Goal: Find specific fact: Find specific fact

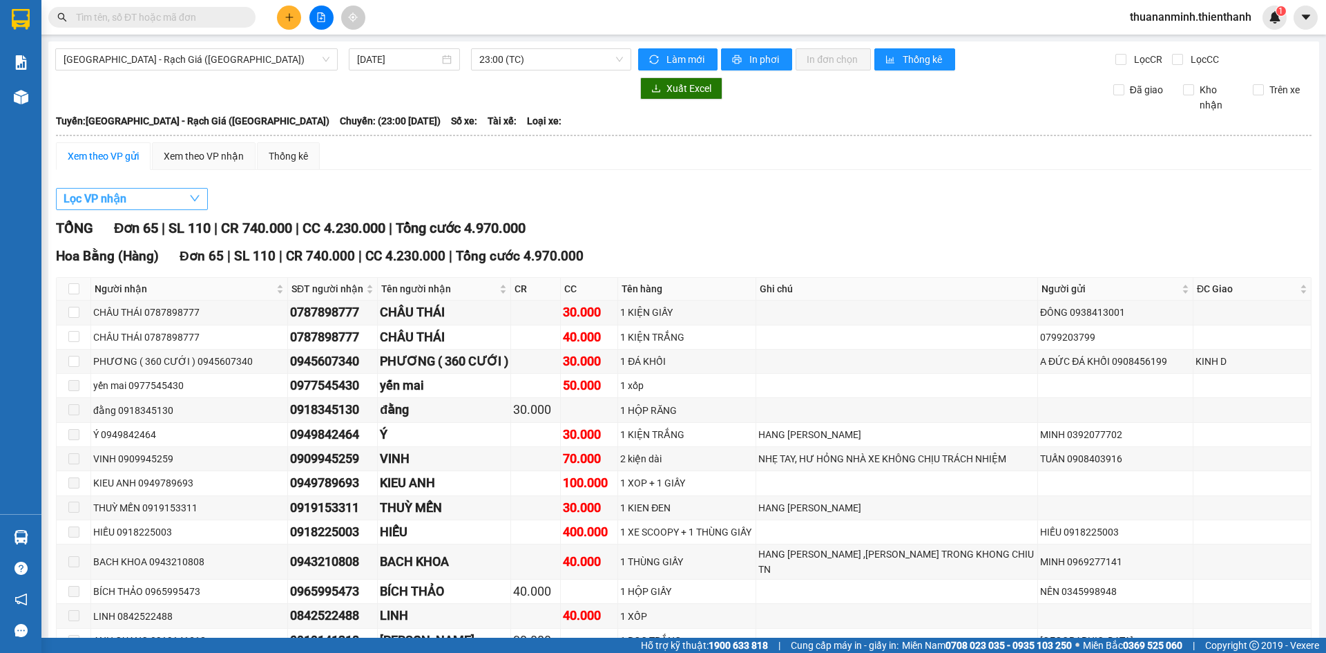
click at [168, 181] on button "Lọc VP nhận" at bounding box center [132, 199] width 152 height 22
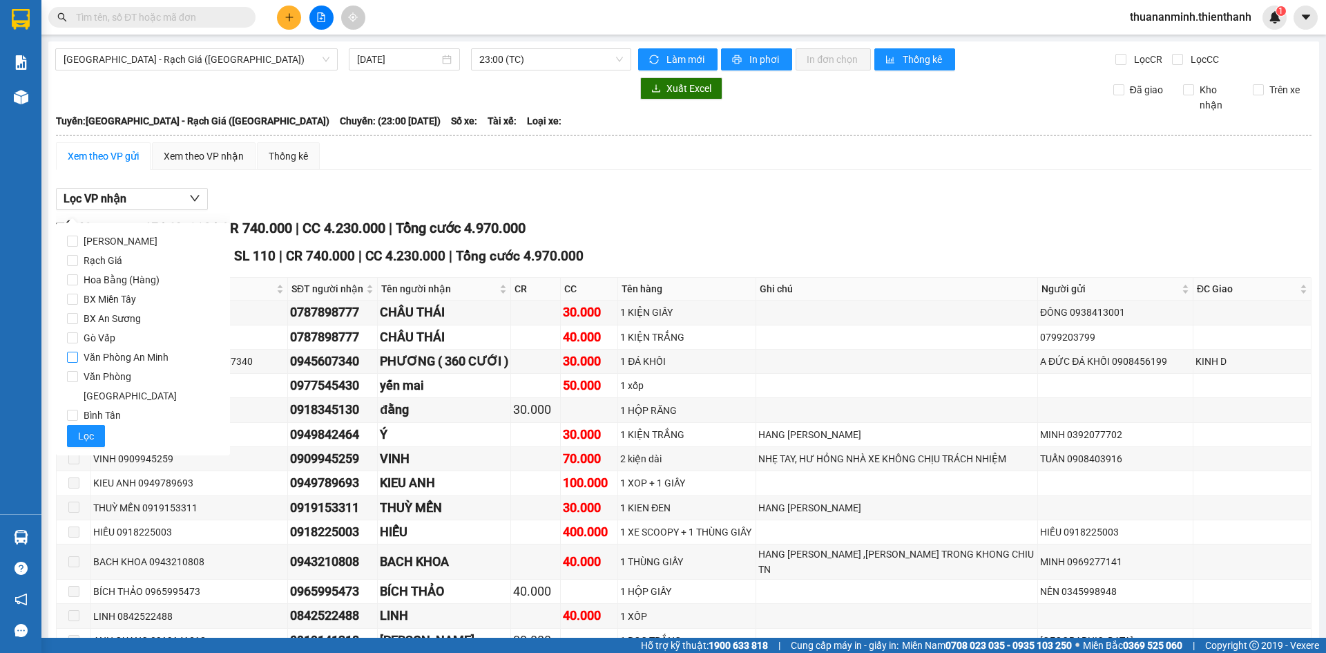
click at [117, 181] on span "Văn Phòng An Minh" at bounding box center [126, 356] width 96 height 19
click at [78, 181] on input "Văn Phòng An Minh" at bounding box center [72, 356] width 11 height 11
checkbox input "true"
click at [75, 181] on button "Lọc" at bounding box center [86, 436] width 38 height 22
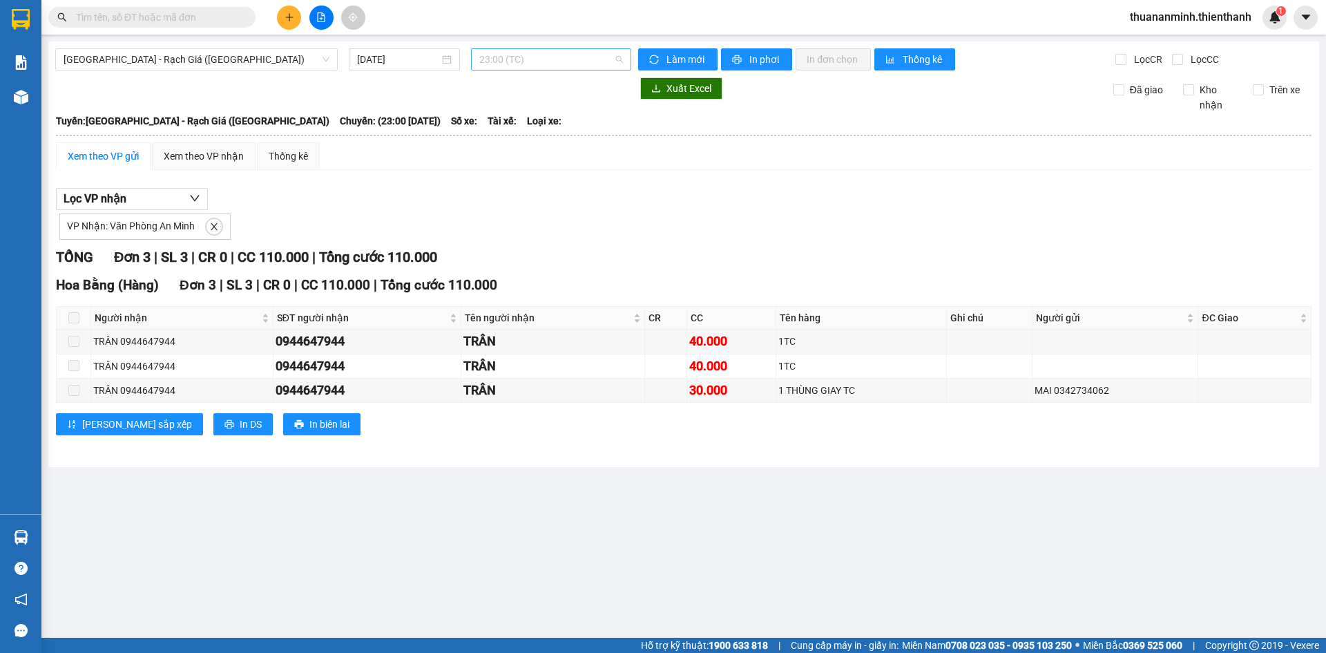
click at [358, 57] on span "23:00 (TC)" at bounding box center [551, 59] width 144 height 21
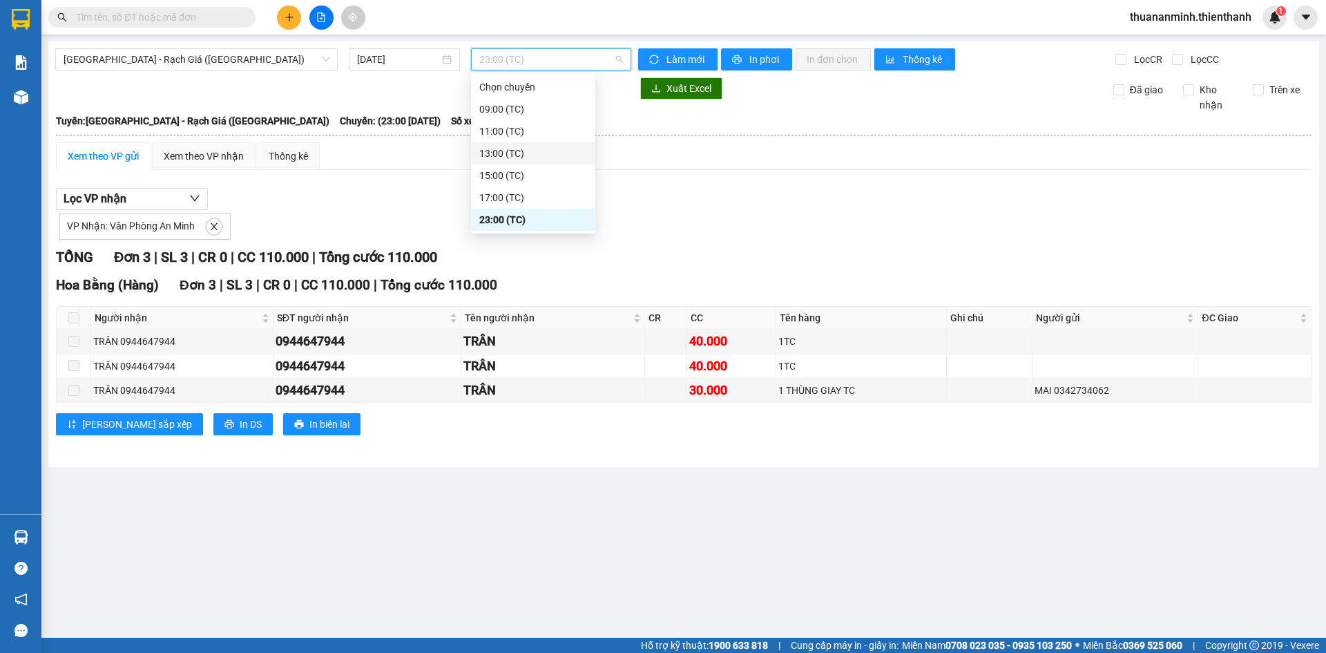
click at [358, 149] on div "13:00 (TC)" at bounding box center [533, 153] width 108 height 15
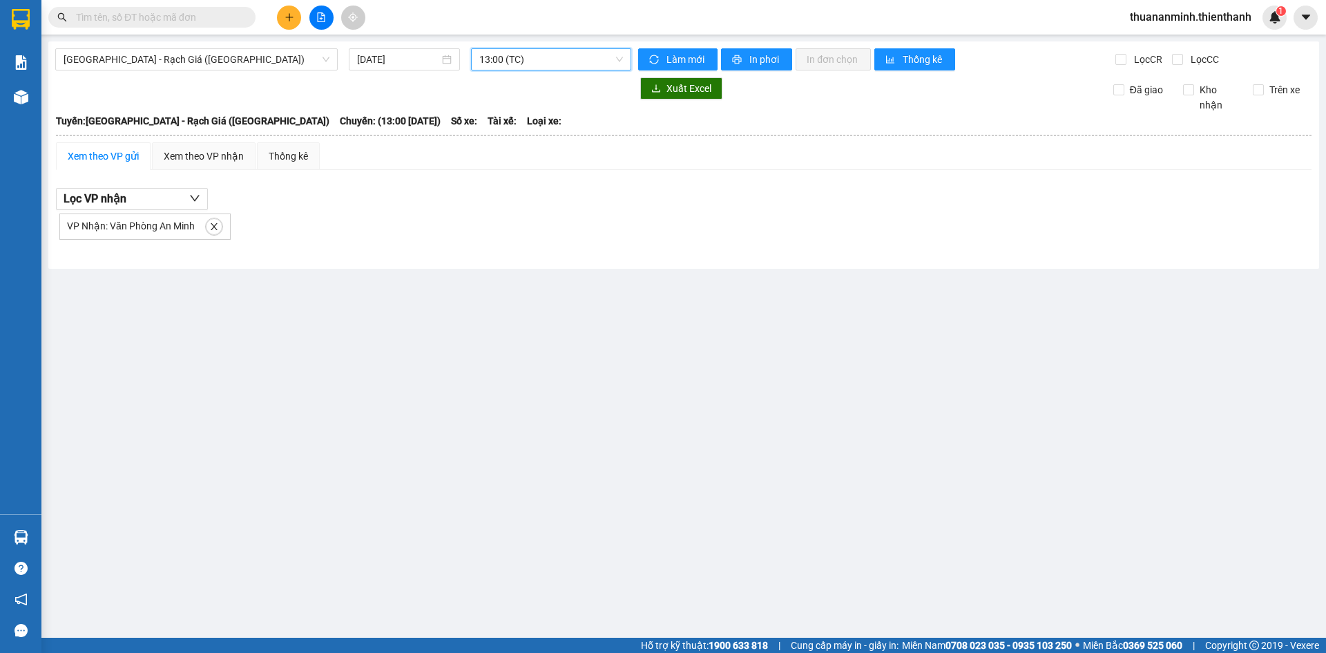
click at [358, 59] on span "13:00 (TC)" at bounding box center [551, 59] width 144 height 21
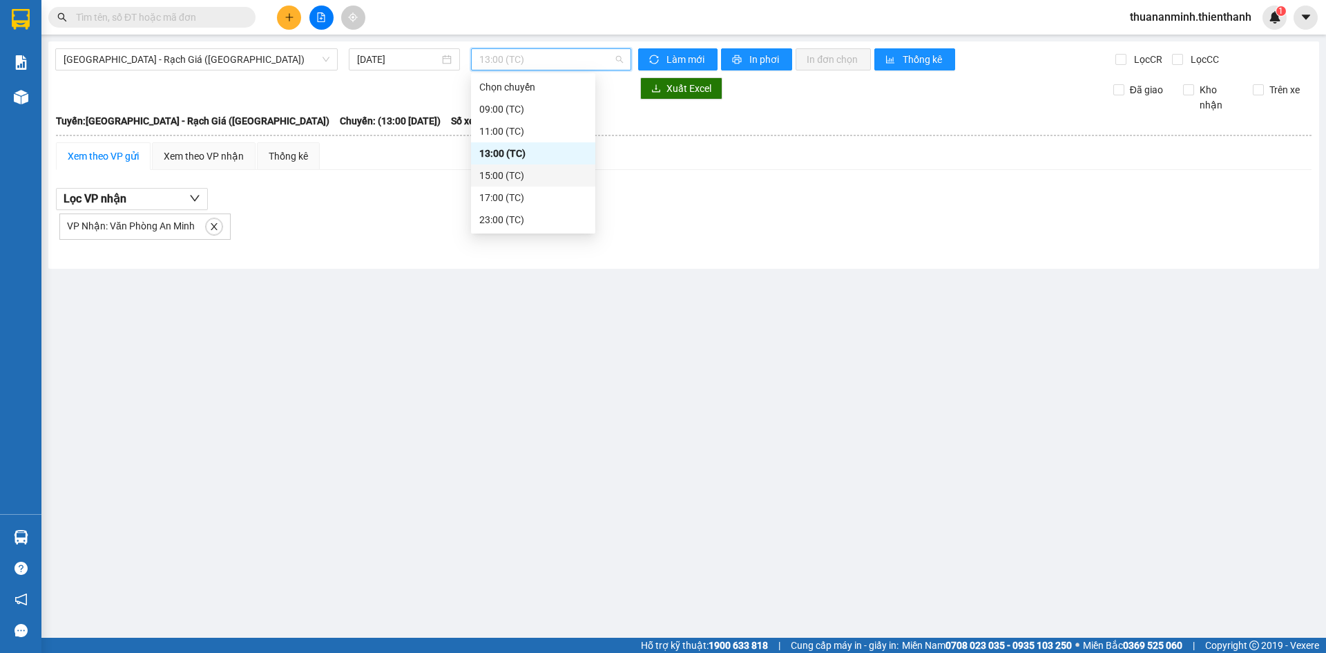
click at [358, 173] on div "15:00 (TC)" at bounding box center [533, 175] width 108 height 15
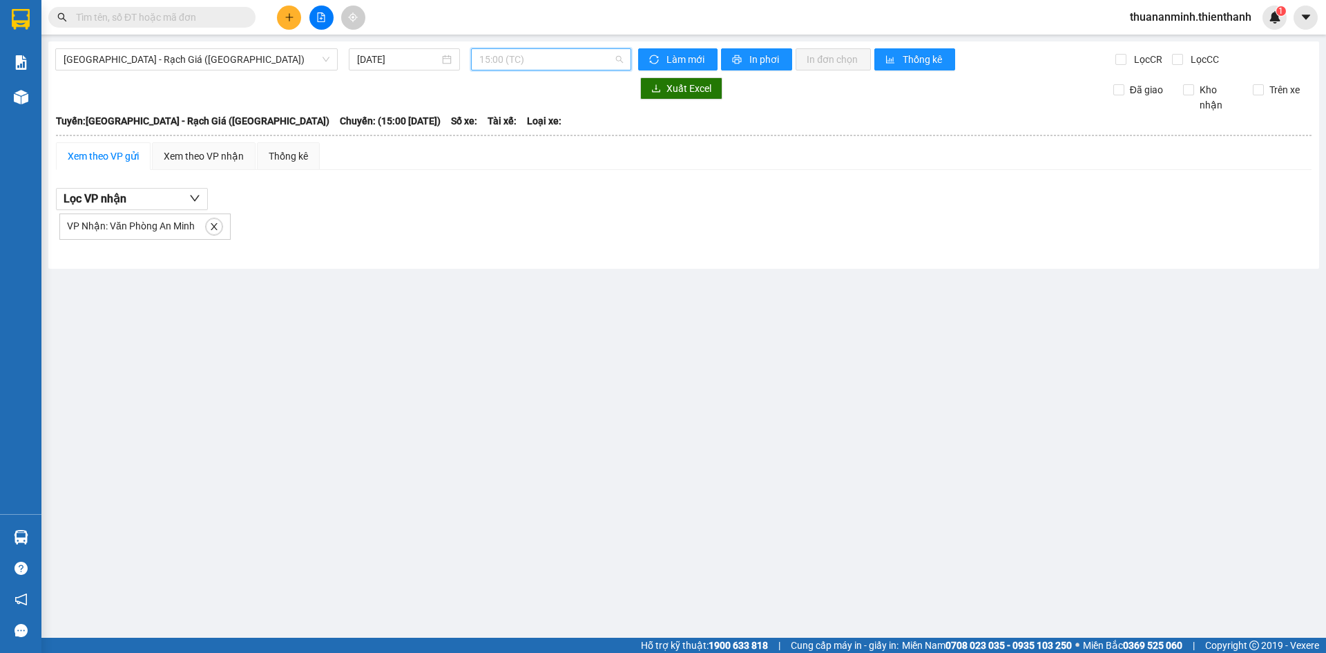
click at [358, 59] on span "15:00 (TC)" at bounding box center [551, 59] width 144 height 21
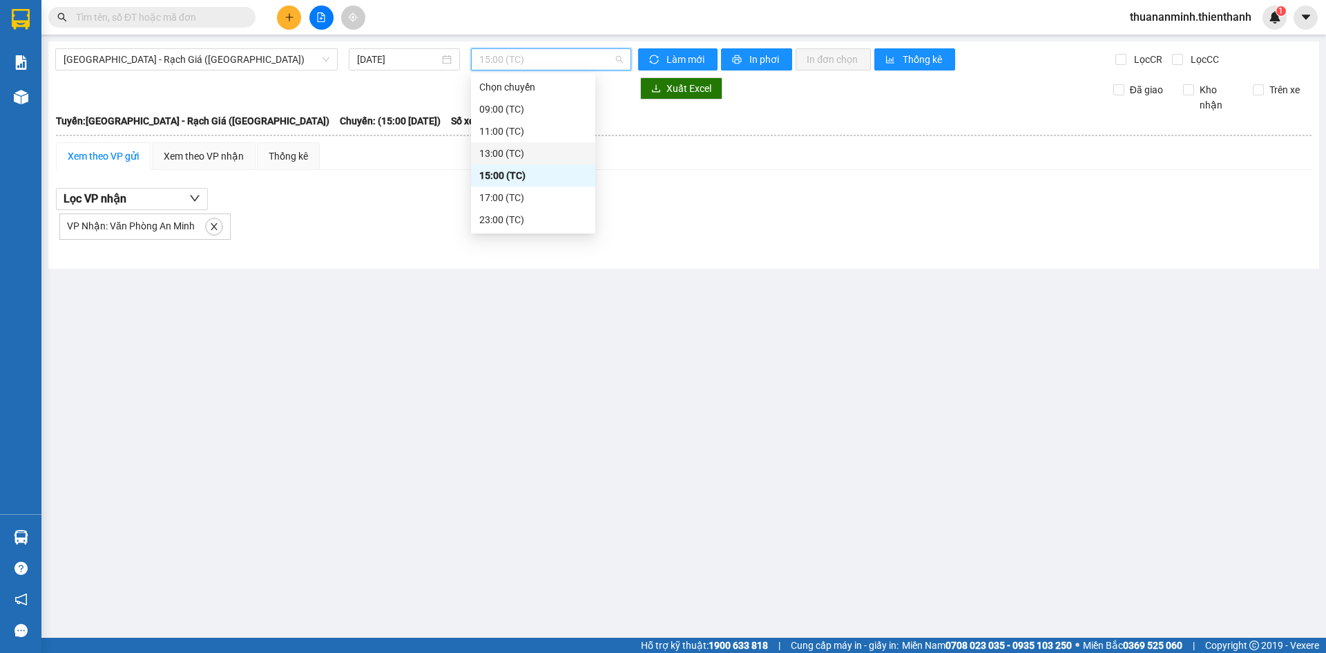
click at [358, 145] on div "13:00 (TC)" at bounding box center [533, 153] width 124 height 22
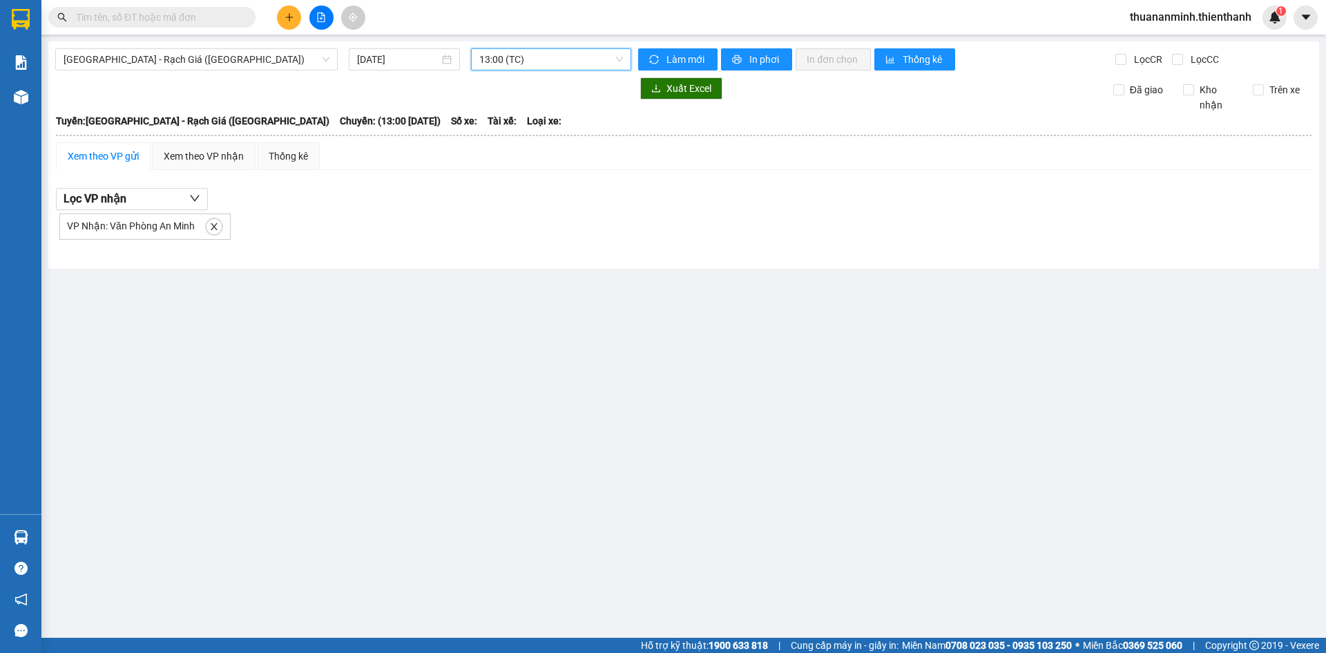
click at [358, 57] on span "13:00 (TC)" at bounding box center [551, 59] width 144 height 21
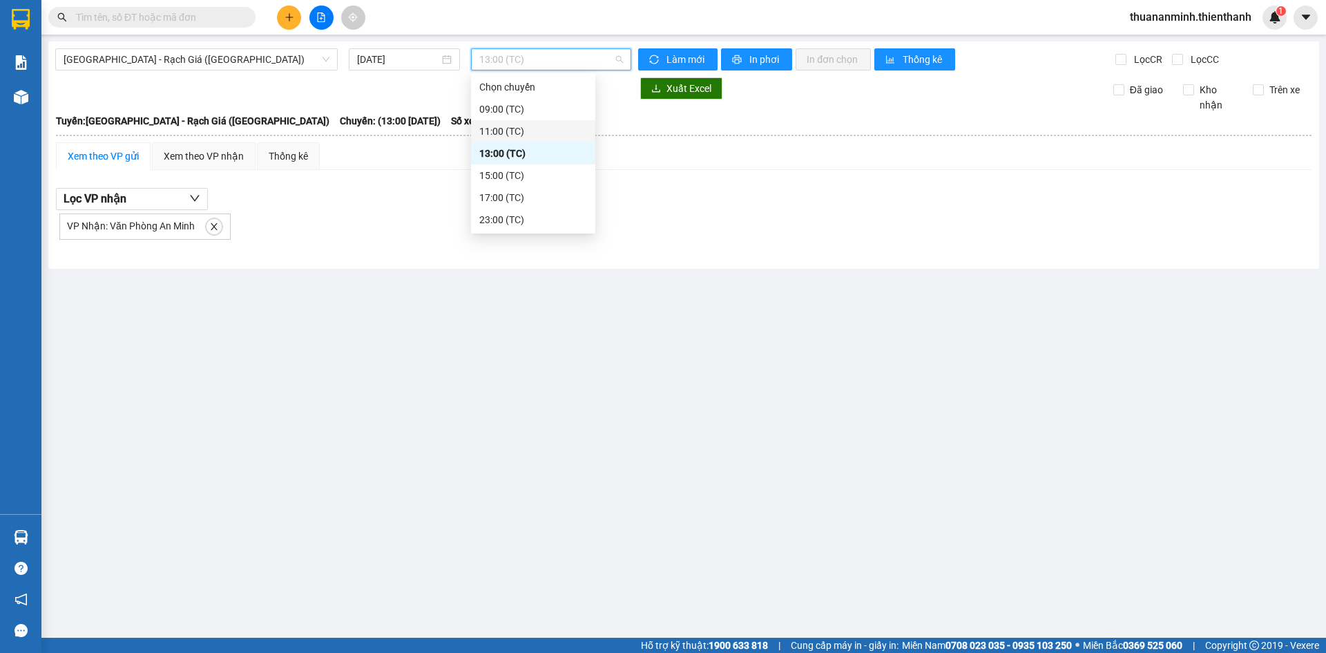
click at [358, 129] on div "11:00 (TC)" at bounding box center [533, 131] width 108 height 15
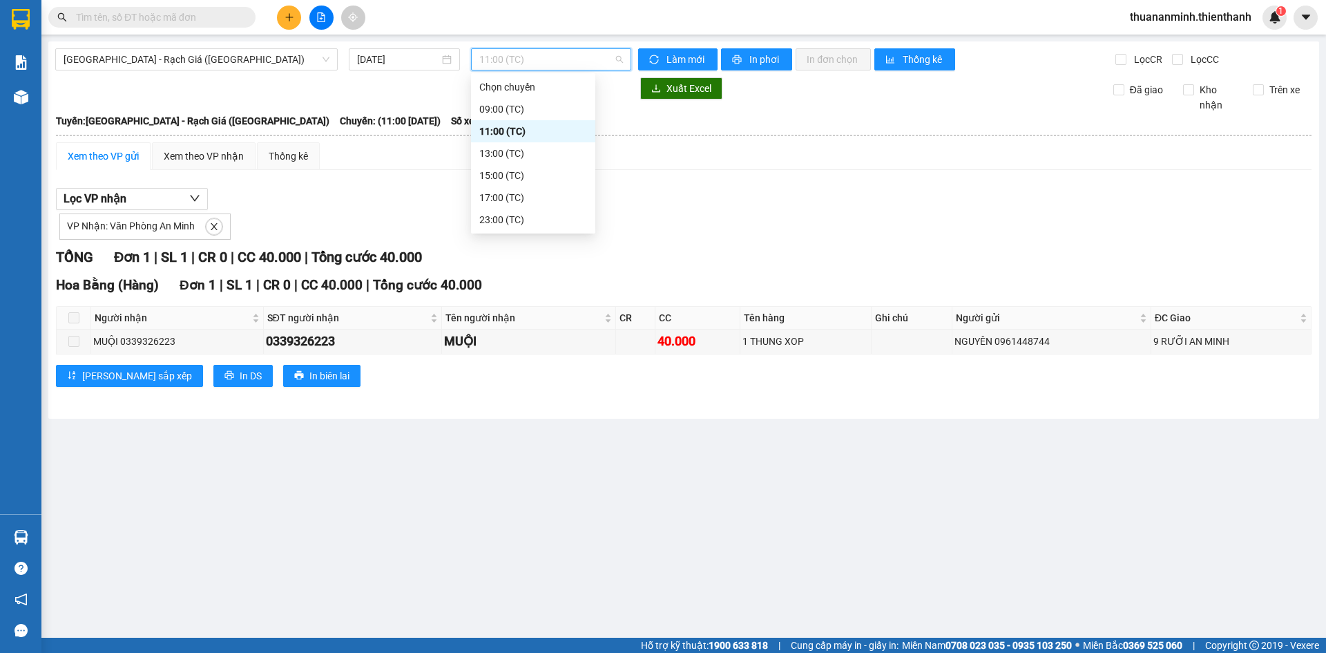
click at [358, 59] on span "11:00 (TC)" at bounding box center [551, 59] width 144 height 21
click at [358, 181] on div "23:00 (TC)" at bounding box center [533, 219] width 108 height 15
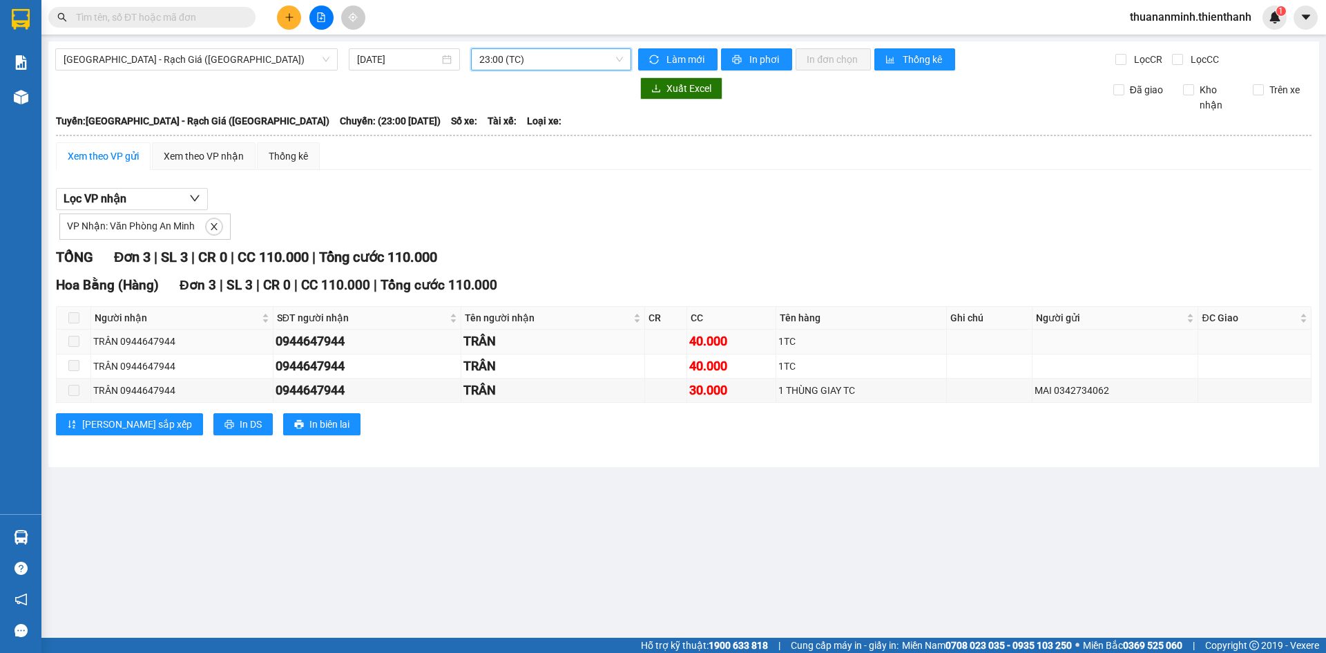
click at [327, 181] on div "0944647944" at bounding box center [367, 340] width 183 height 19
copy div "0944647944"
